Goal: Find specific page/section: Find specific page/section

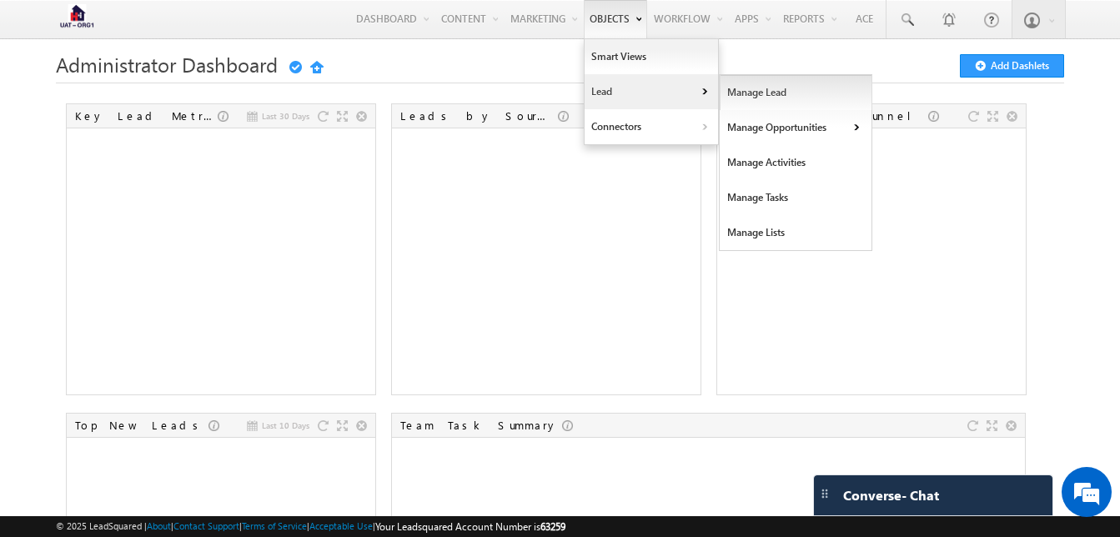
click at [746, 88] on link "Manage Lead" at bounding box center [796, 92] width 153 height 35
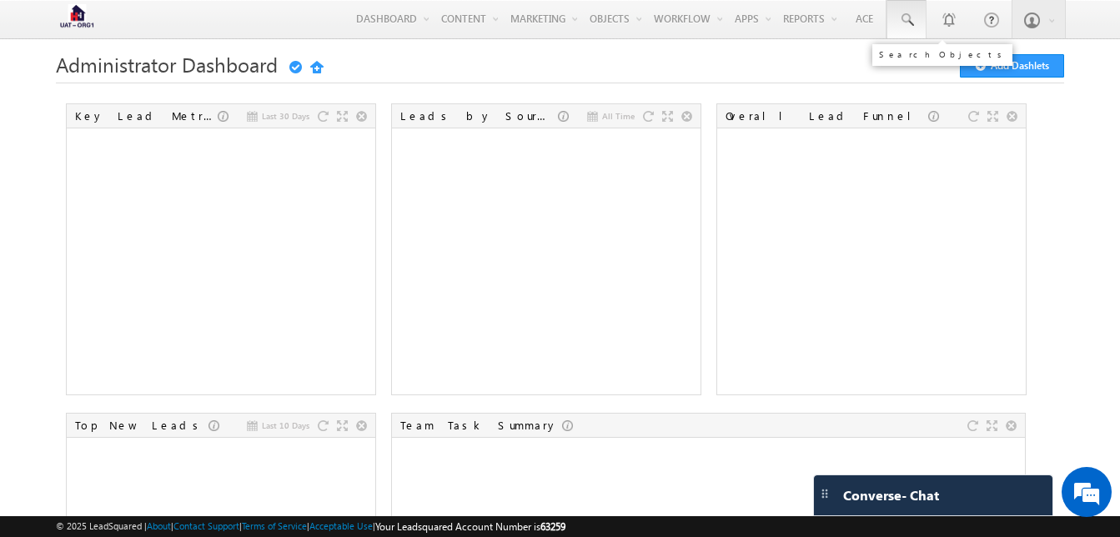
click at [901, 20] on span at bounding box center [906, 20] width 17 height 17
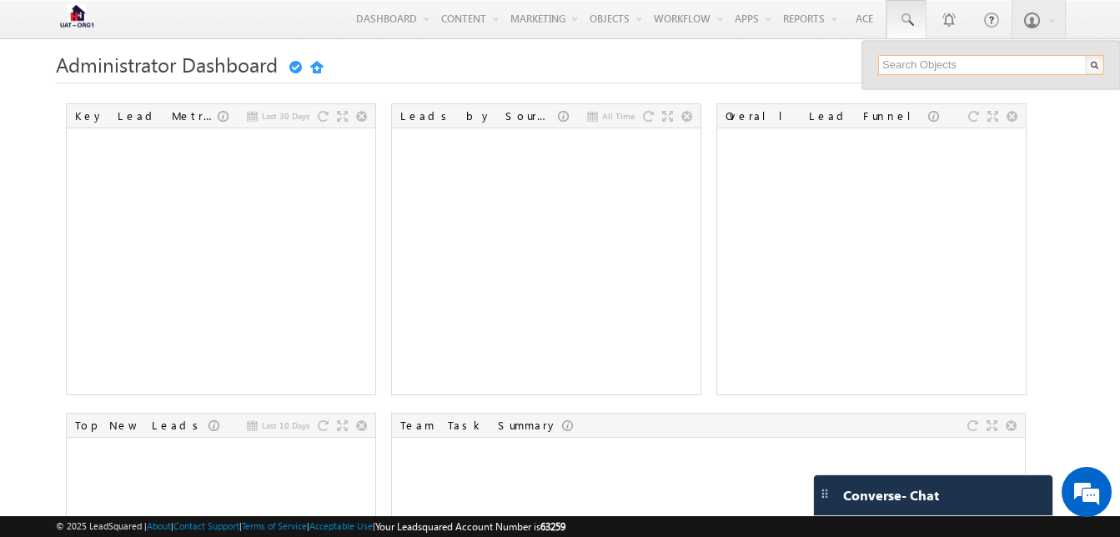
paste input "9711237635"
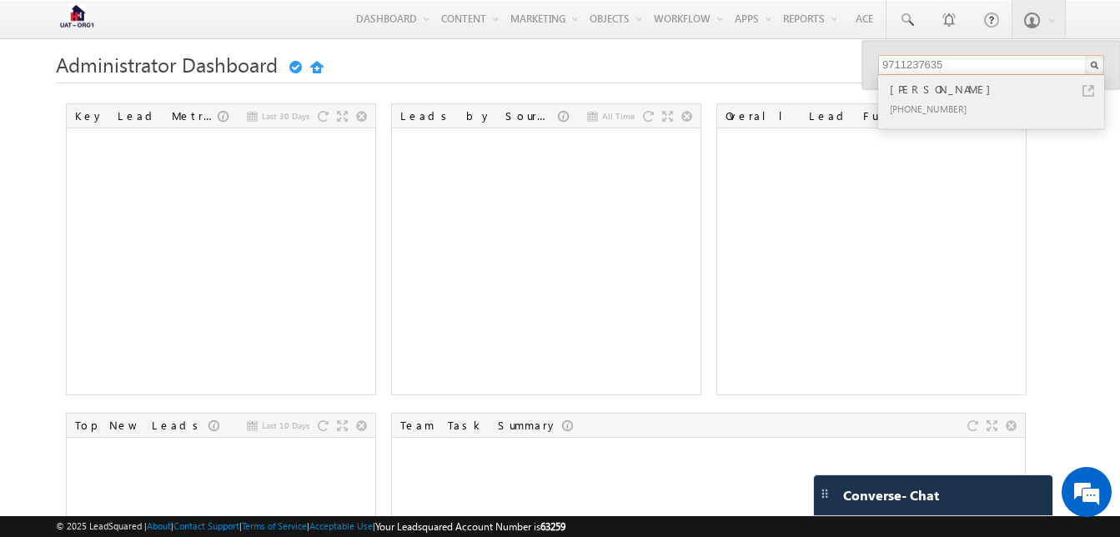
type input "9711237635"
click at [922, 106] on div "[PHONE_NUMBER]" at bounding box center [998, 108] width 224 height 20
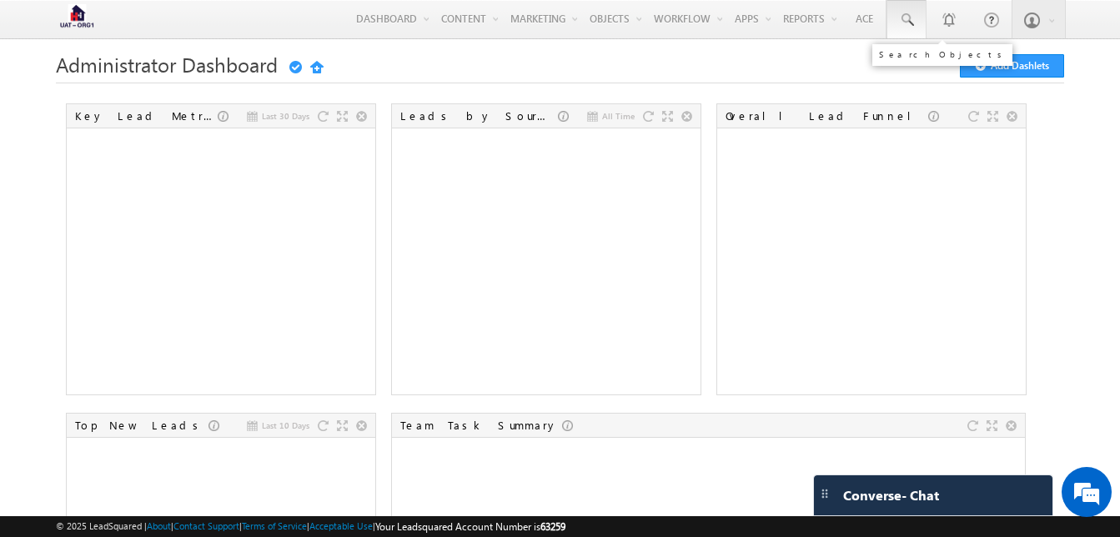
click at [898, 22] on span at bounding box center [906, 20] width 17 height 17
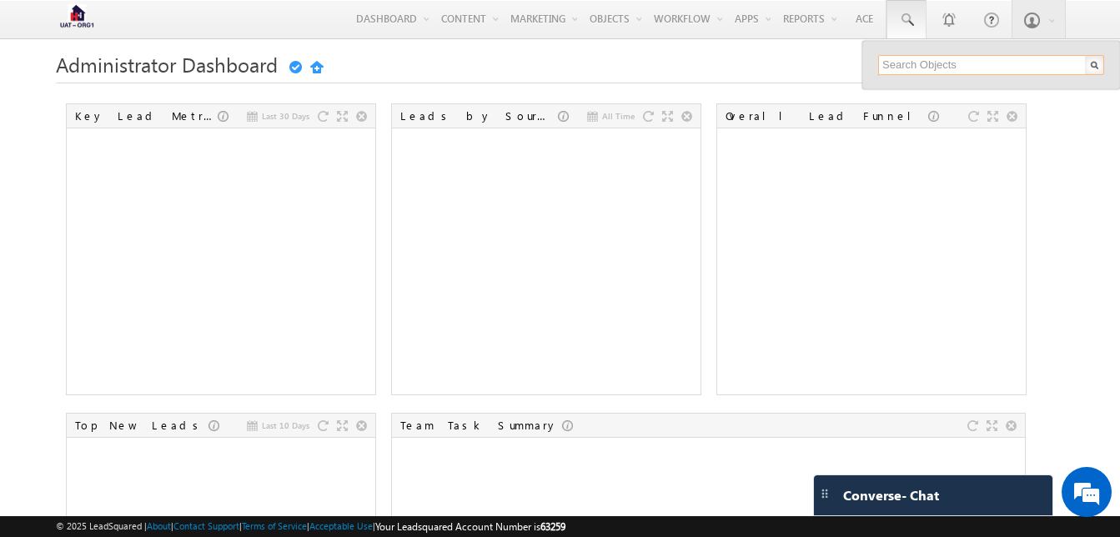
paste input "9568223347"
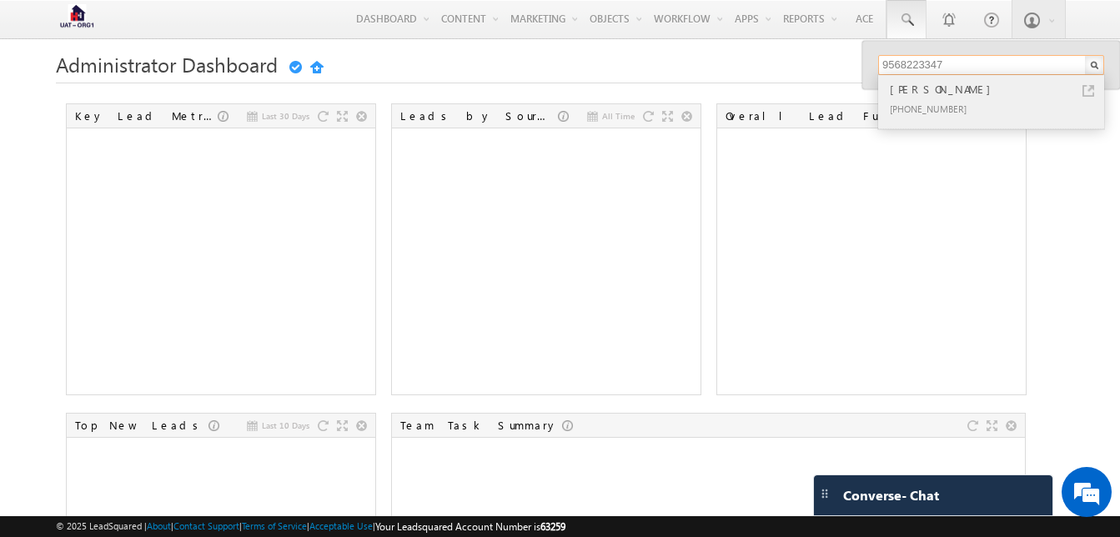
type input "9568223347"
click at [922, 90] on div "Shashank Verma" at bounding box center [998, 89] width 224 height 18
